Goal: Find specific page/section: Find specific page/section

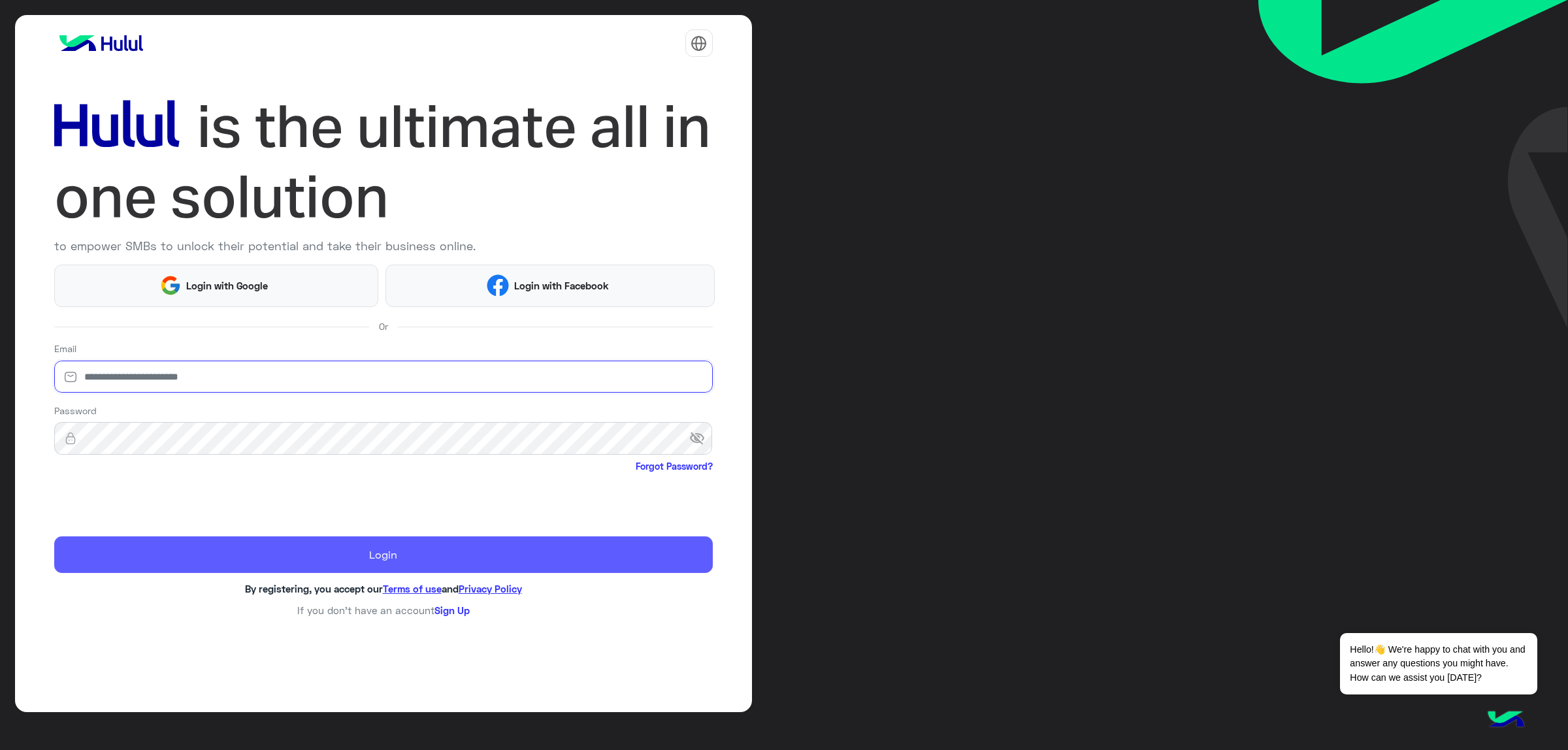
type input "**********"
click at [184, 559] on button "Login" at bounding box center [384, 555] width 659 height 36
click at [210, 559] on button "Login" at bounding box center [384, 555] width 659 height 36
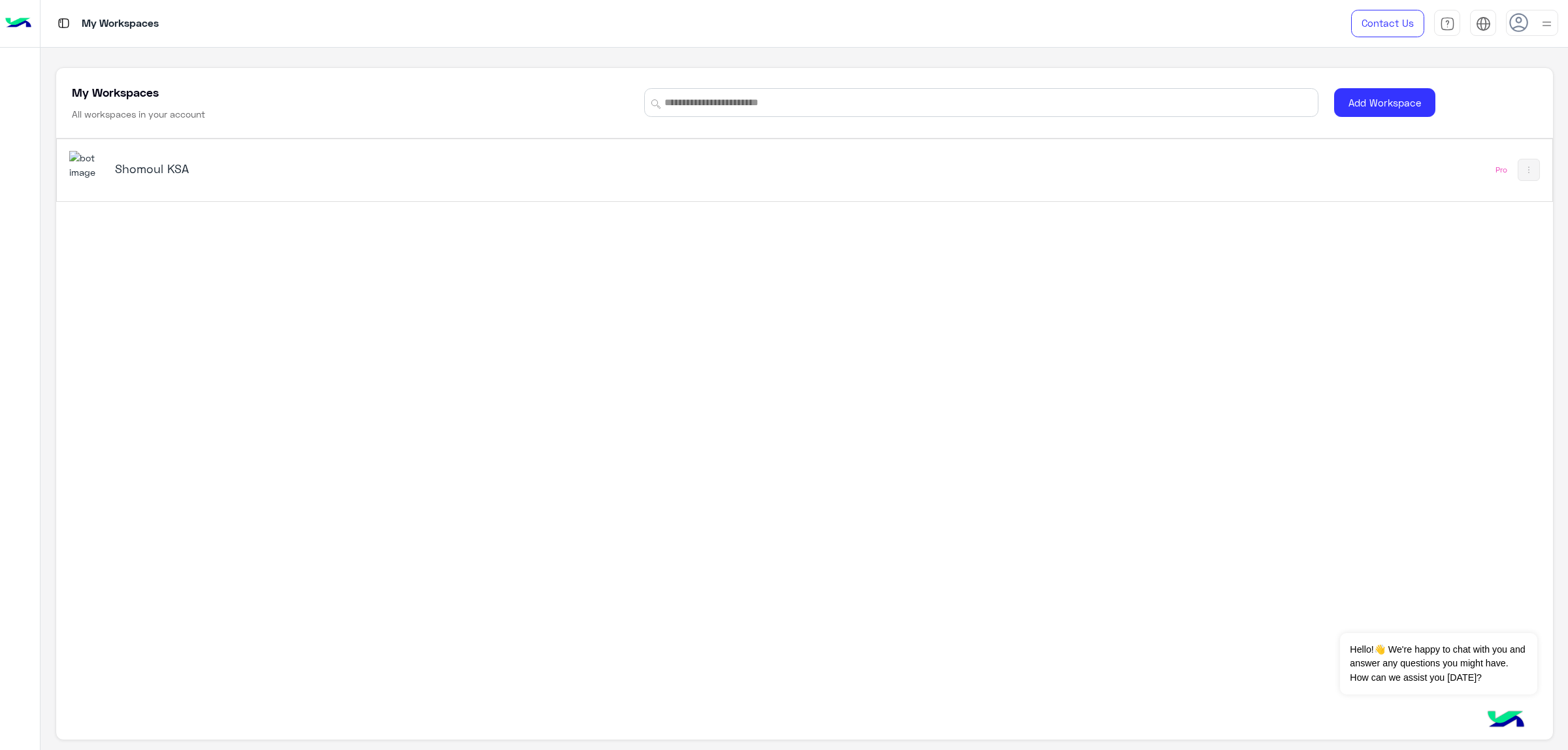
click at [155, 177] on div "Shomoul KSA" at bounding box center [379, 169] width 529 height 18
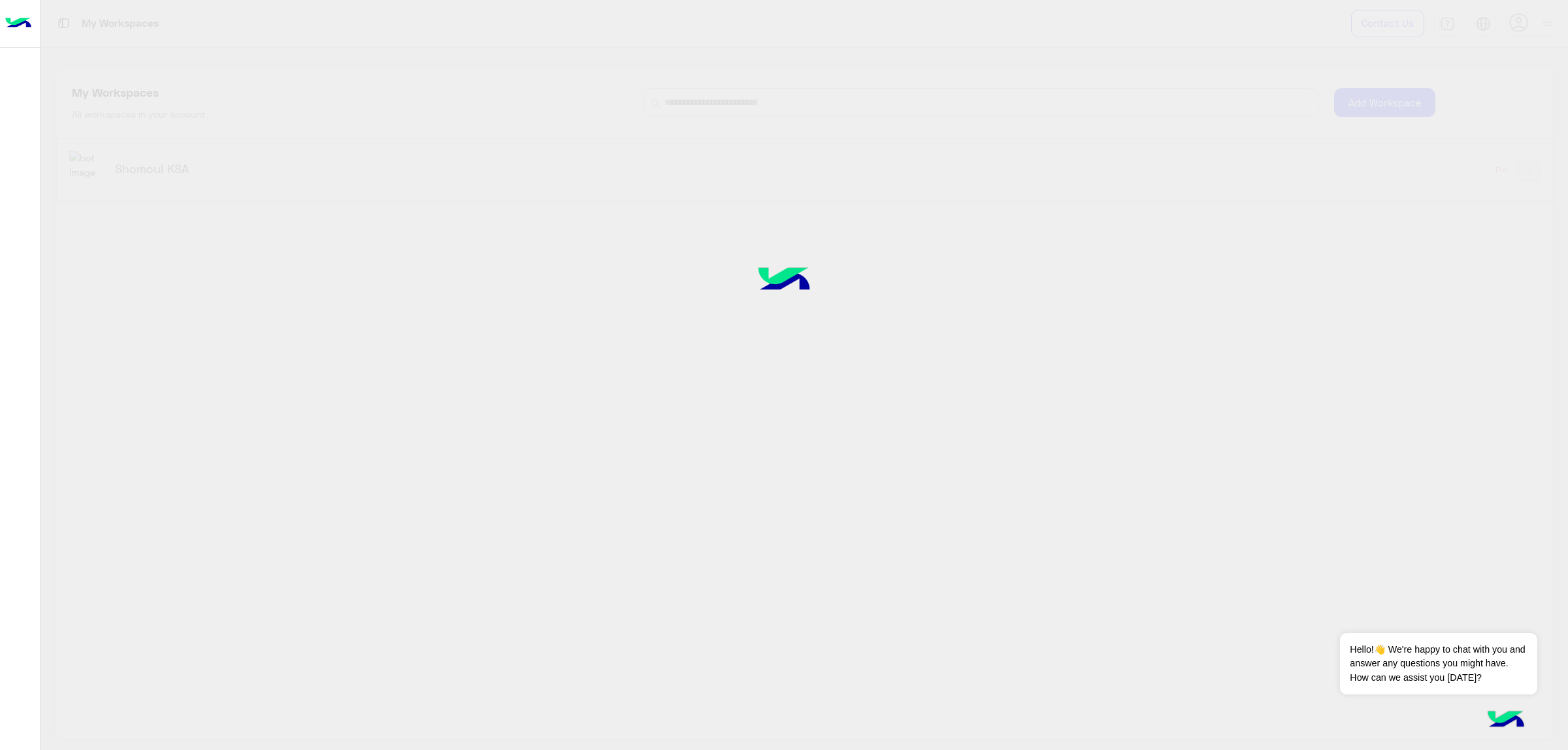
click at [86, 168] on div at bounding box center [784, 375] width 1568 height 751
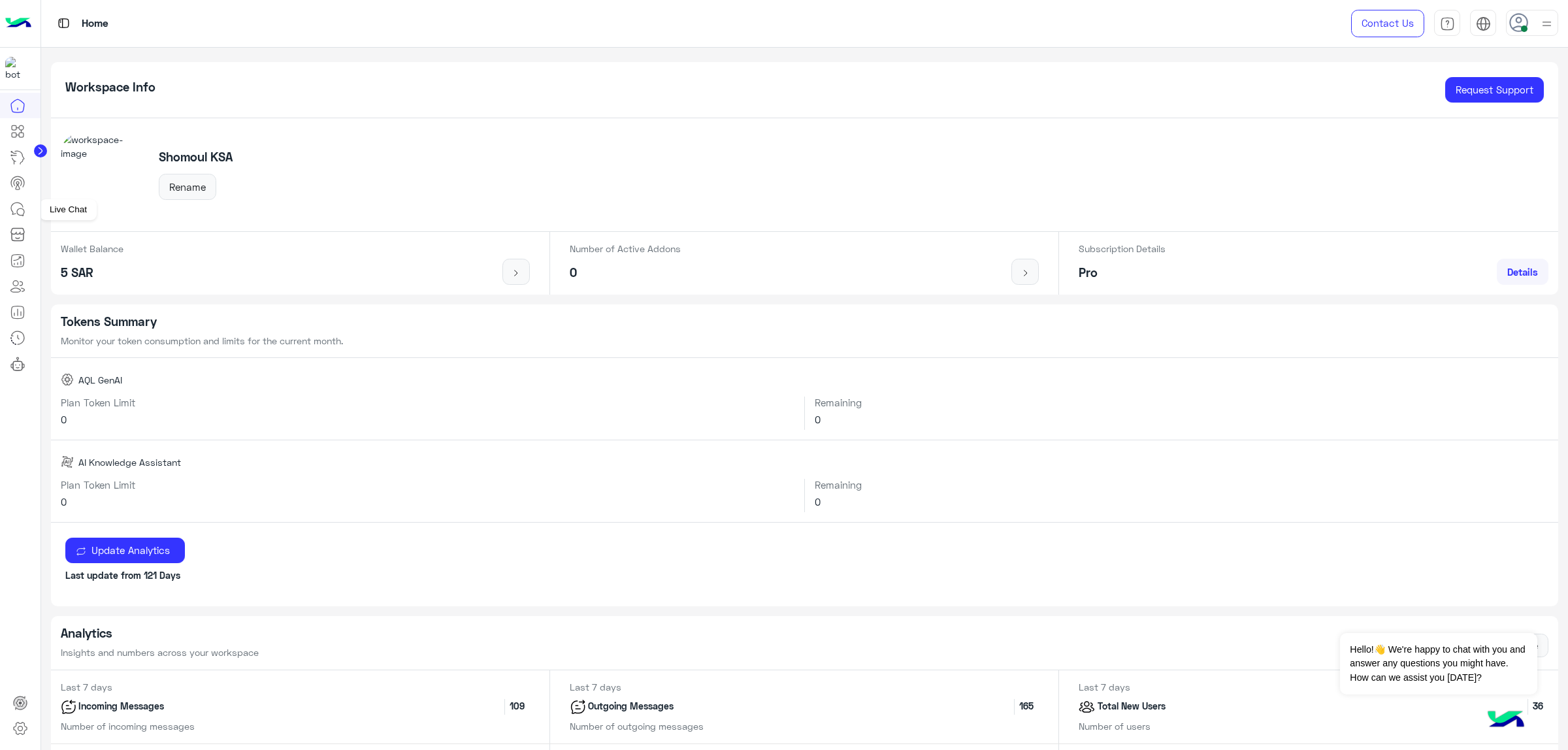
click at [14, 214] on icon at bounding box center [17, 208] width 11 height 11
